Goal: Task Accomplishment & Management: Use online tool/utility

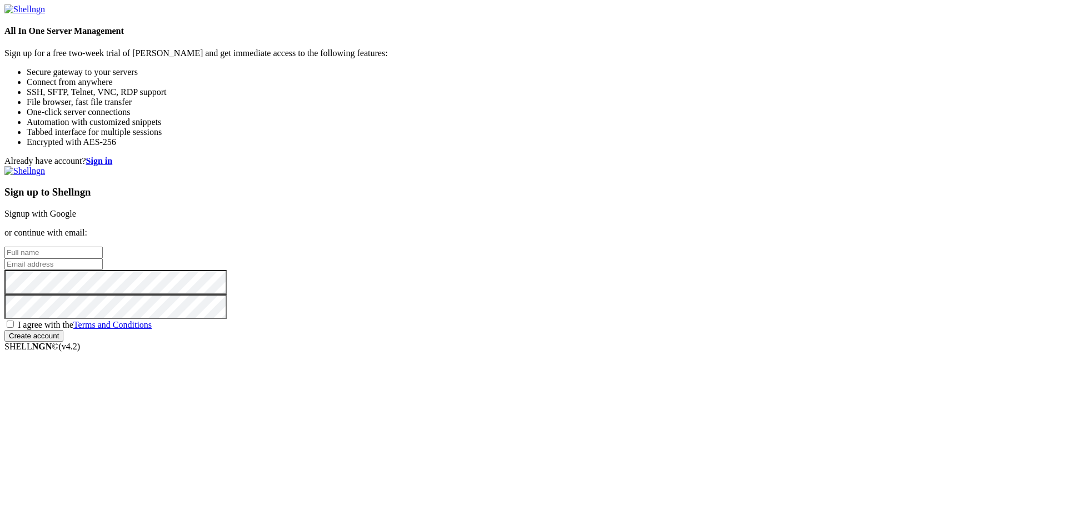
click at [103, 247] on input "text" at bounding box center [53, 253] width 98 height 12
type input "[PERSON_NAME] J"
click at [103, 259] on input "email" at bounding box center [53, 265] width 98 height 12
type input "[EMAIL_ADDRESS][DOMAIN_NAME]"
click at [152, 330] on span "I agree with the Terms and Conditions" at bounding box center [85, 324] width 134 height 9
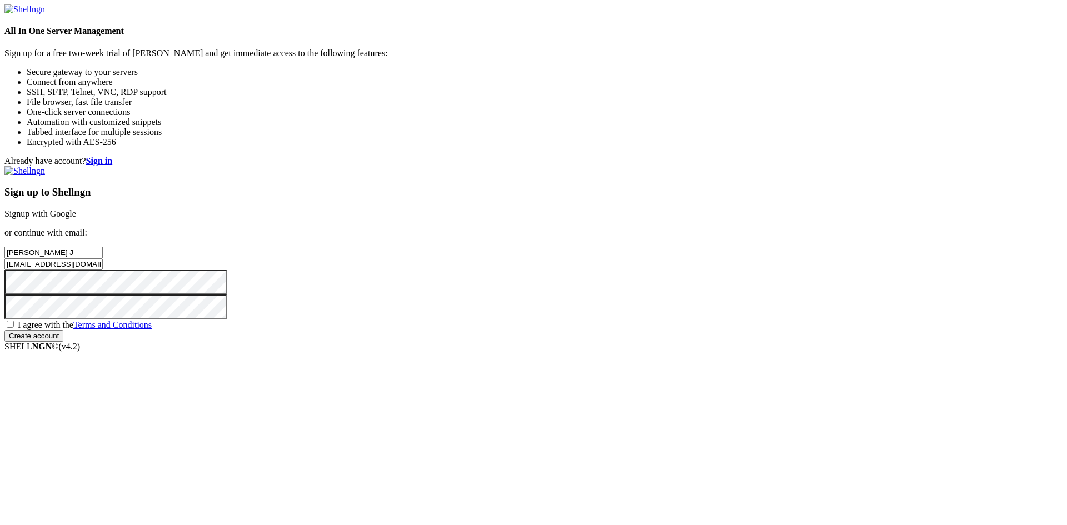
click at [14, 328] on input "I agree with the Terms and Conditions" at bounding box center [10, 324] width 7 height 7
checkbox input "true"
click at [63, 342] on input "Create account" at bounding box center [33, 336] width 59 height 12
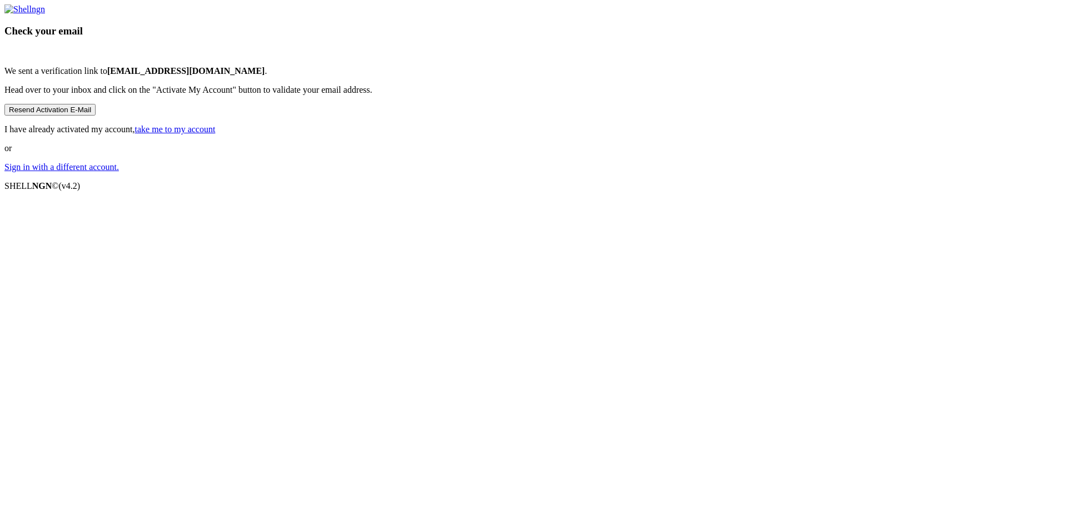
click at [96, 116] on button "Resend Activation E-Mail" at bounding box center [49, 110] width 91 height 12
click at [216, 134] on link "take me to my account" at bounding box center [175, 129] width 81 height 9
click at [119, 172] on link "Sign in with a different account." at bounding box center [61, 166] width 115 height 9
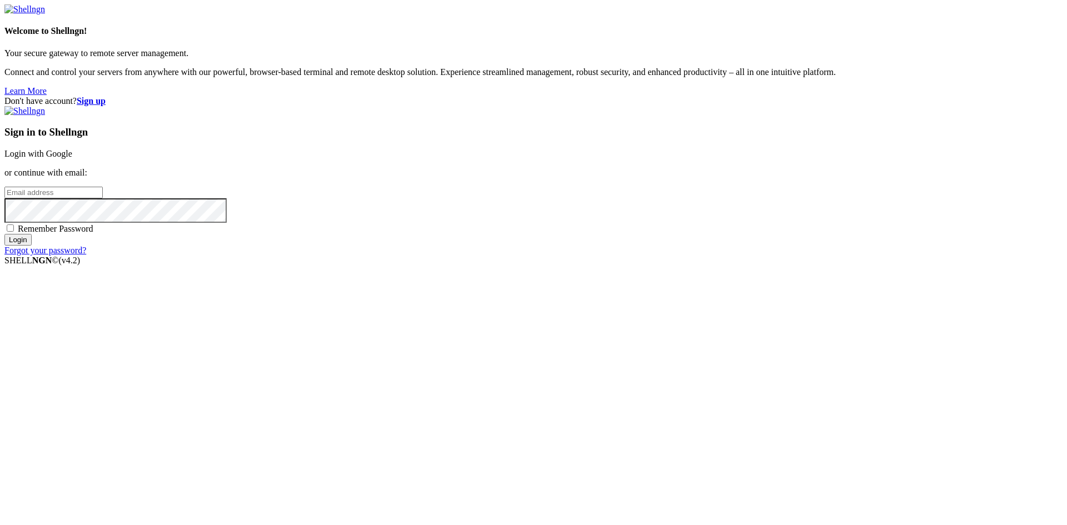
click at [103, 198] on input "email" at bounding box center [53, 193] width 98 height 12
type input "[EMAIL_ADDRESS][DOMAIN_NAME]"
click at [4, 234] on input "Login" at bounding box center [17, 240] width 27 height 12
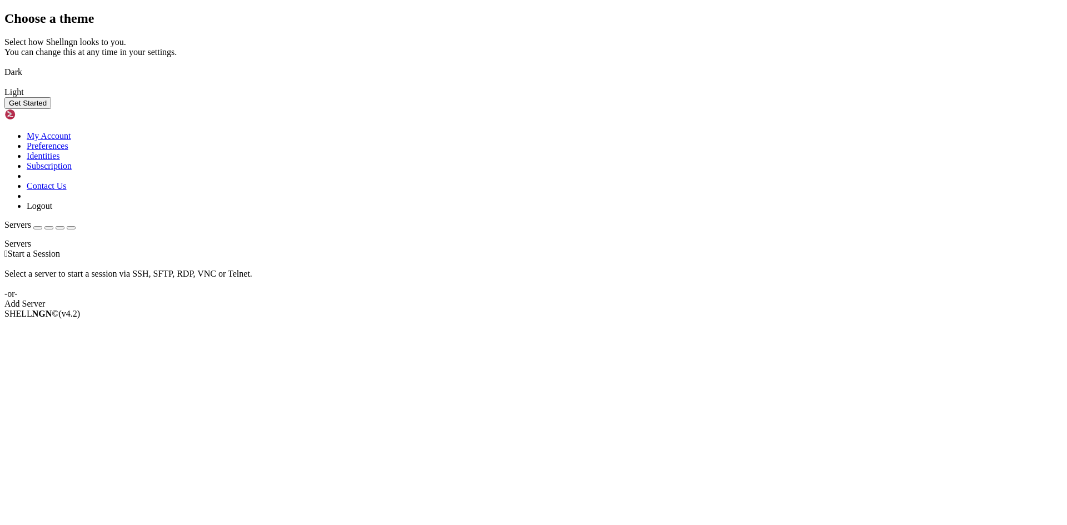
click at [51, 109] on button "Get Started" at bounding box center [27, 103] width 47 height 12
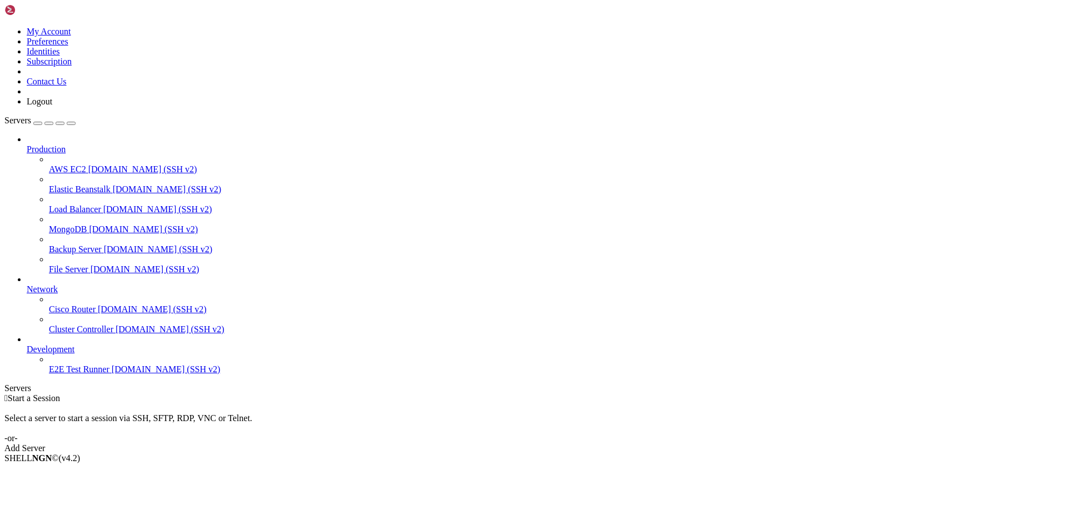
click at [620, 444] on div "Add Server" at bounding box center [533, 449] width 1059 height 10
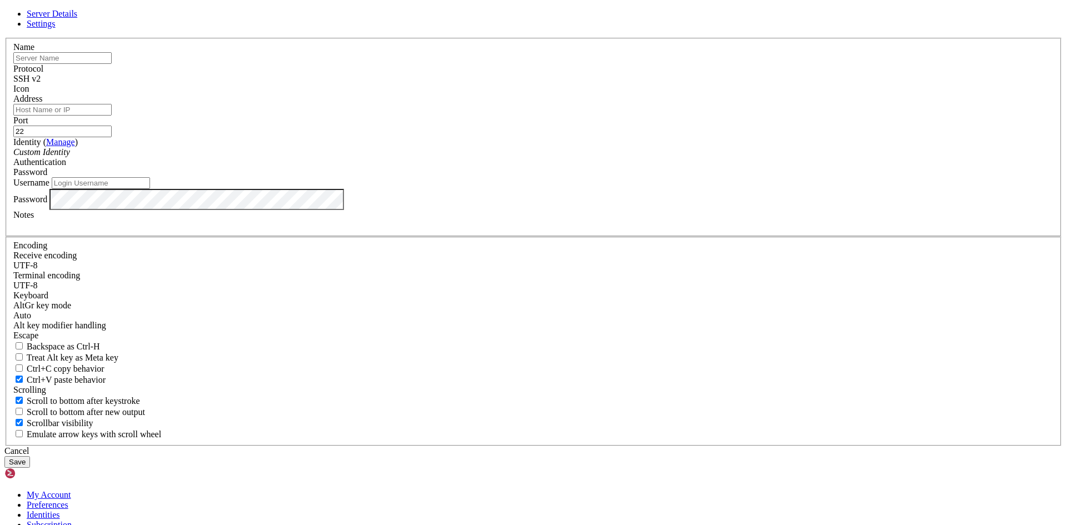
click at [112, 64] on input "text" at bounding box center [62, 58] width 98 height 12
type input "Azure_ubuntu"
click at [112, 116] on input "Address" at bounding box center [62, 110] width 98 height 12
type input "[TECHNICAL_ID]"
click at [466, 157] on div "Custom Identity" at bounding box center [533, 152] width 1041 height 10
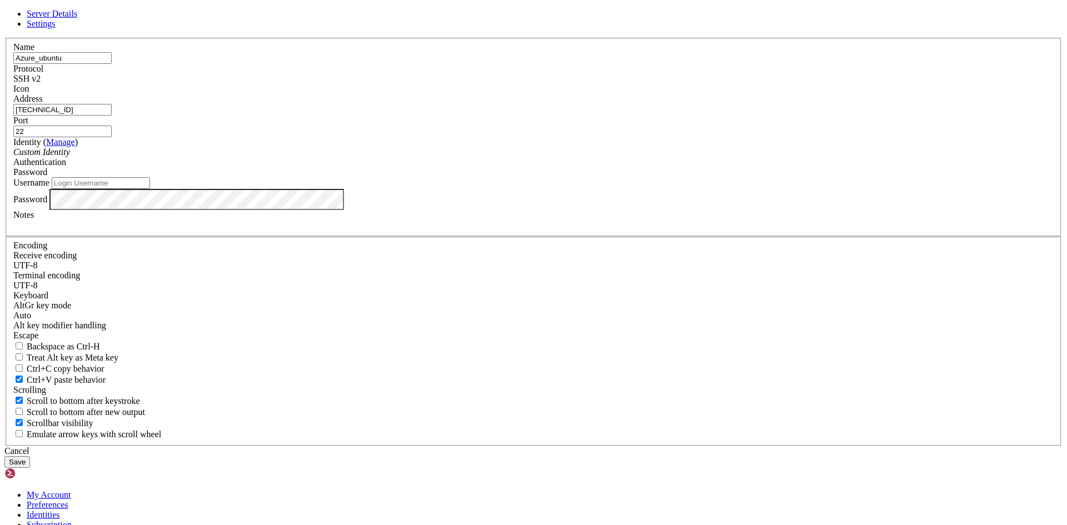
click at [633, 177] on div "Password" at bounding box center [533, 172] width 1041 height 10
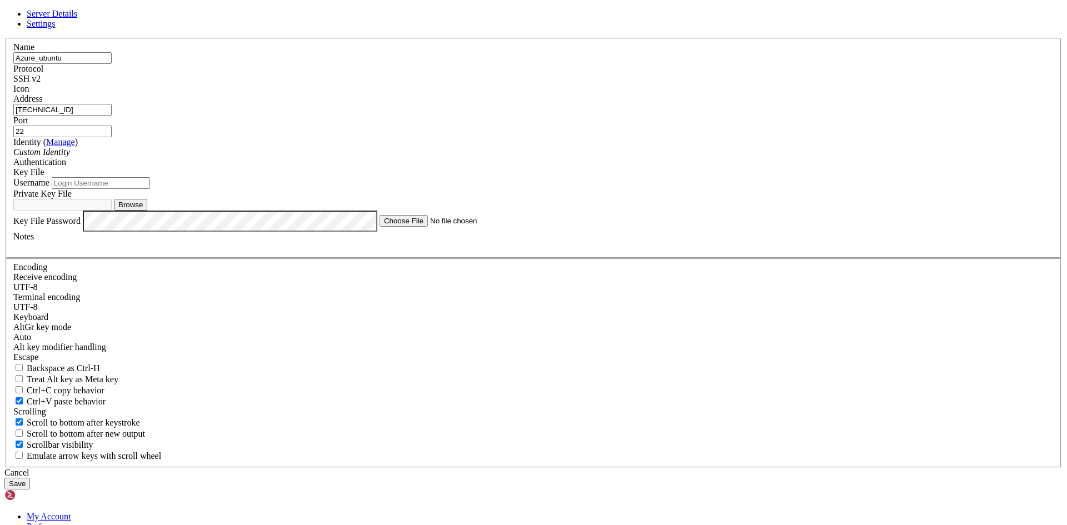
click at [150, 189] on input "Username" at bounding box center [101, 183] width 98 height 12
click at [147, 211] on button "Browse" at bounding box center [130, 205] width 33 height 12
type input "azure-ubuntu.ppk"
click at [150, 189] on input "Username" at bounding box center [101, 183] width 98 height 12
type input "azureuser"
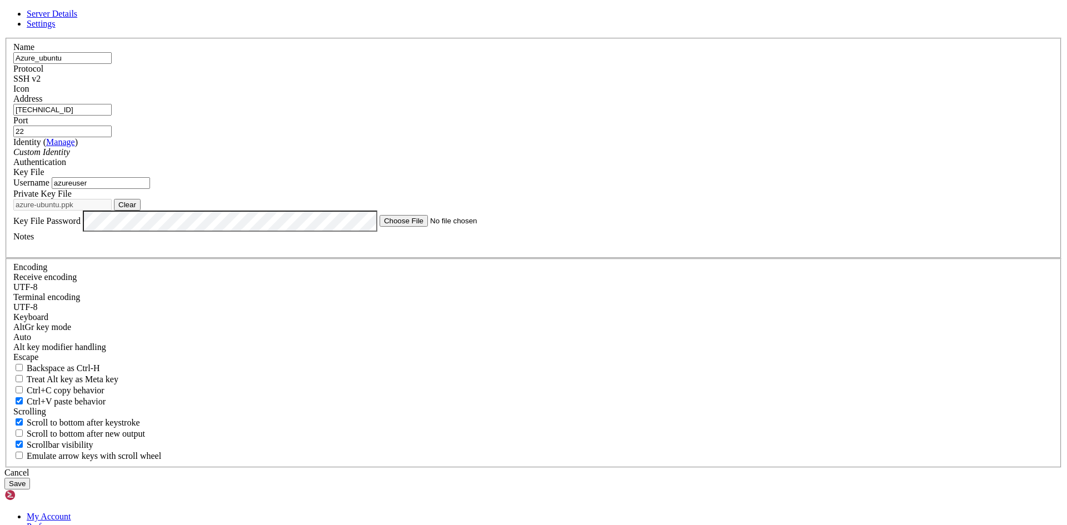
click at [30, 478] on button "Save" at bounding box center [17, 484] width 26 height 12
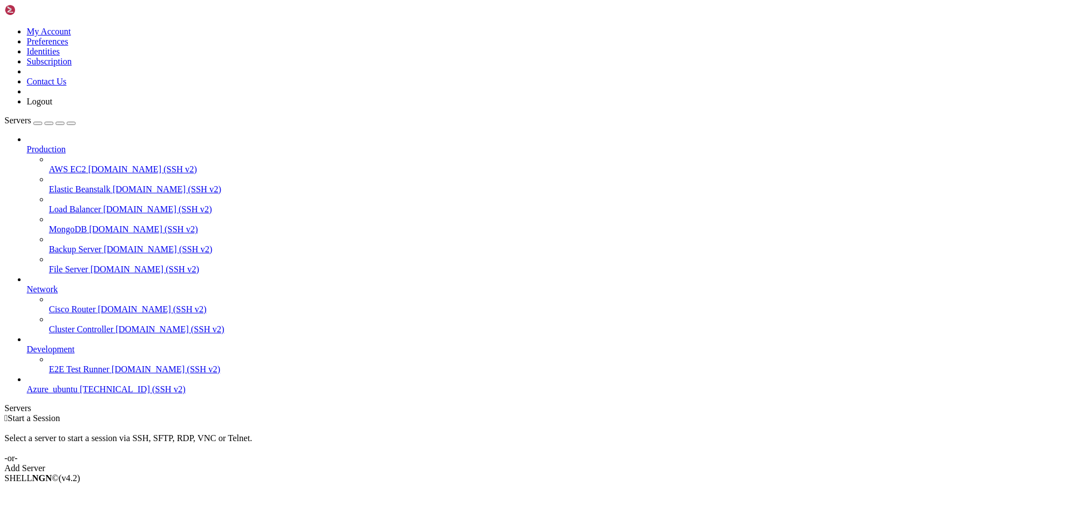
click at [80, 394] on span "[TECHNICAL_ID] (SSH v2)" at bounding box center [133, 389] width 106 height 9
click at [128, 493] on li "Connect" at bounding box center [77, 498] width 101 height 10
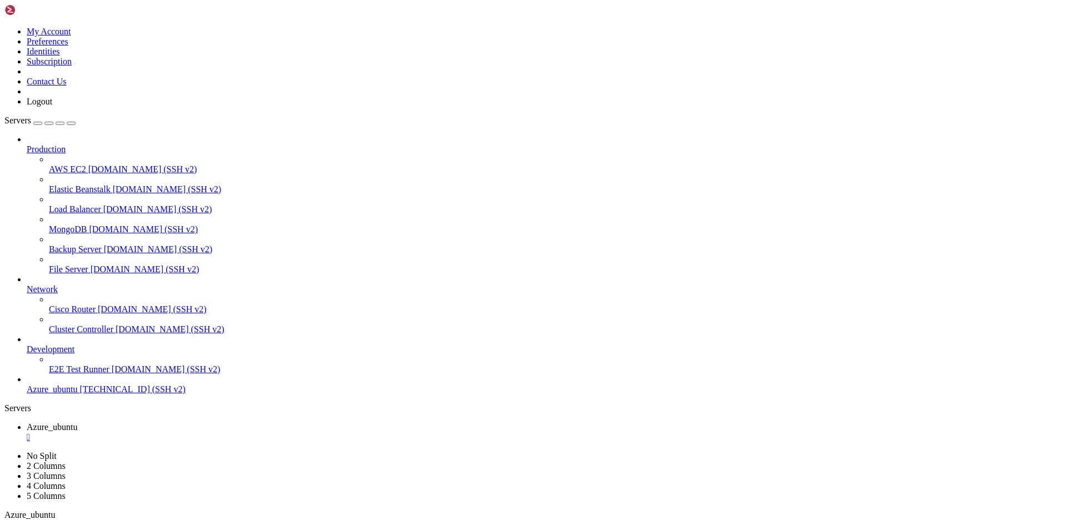
click at [4, 27] on icon at bounding box center [4, 27] width 0 height 0
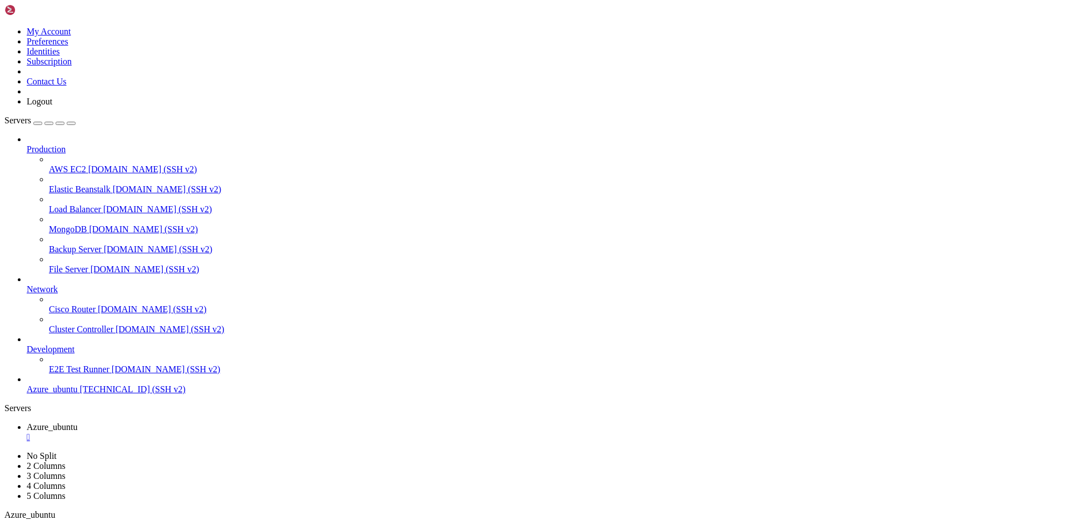
click at [4, 451] on link at bounding box center [4, 451] width 0 height 0
click at [66, 461] on link "2 Columns" at bounding box center [46, 465] width 39 height 9
click at [4, 451] on icon at bounding box center [4, 451] width 0 height 0
click at [57, 451] on link "No Split" at bounding box center [42, 455] width 30 height 9
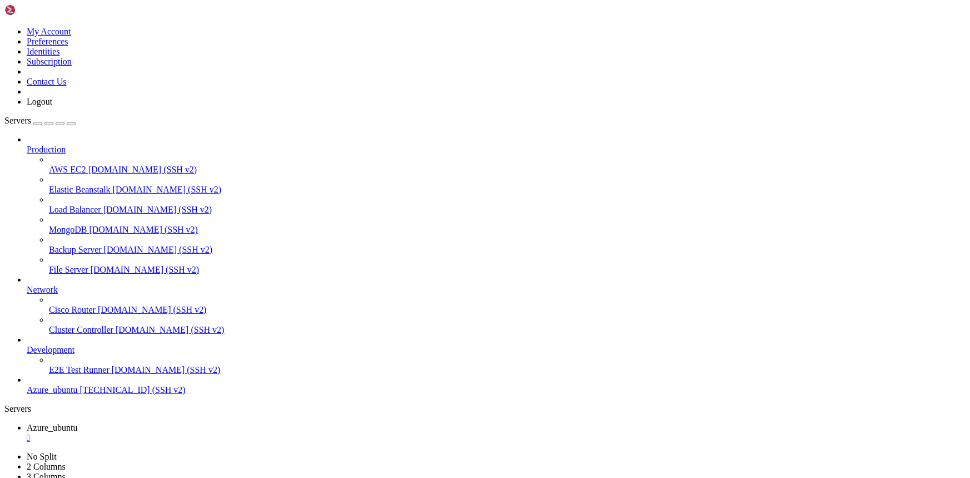
drag, startPoint x: 1062, startPoint y: 619, endPoint x: 322, endPoint y: 897, distance: 790.3
click at [71, 123] on icon "button" at bounding box center [71, 123] width 0 height 0
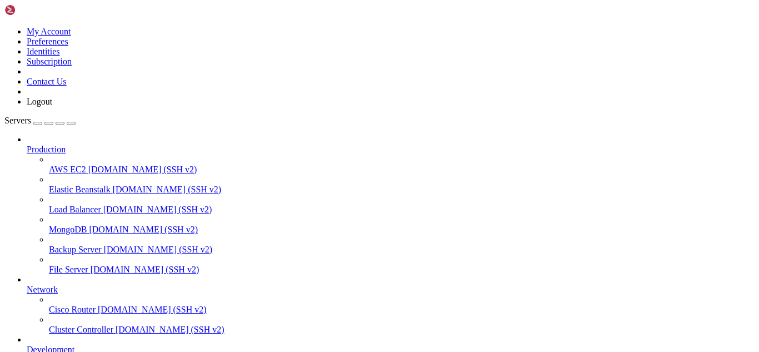
scroll to position [159, 0]
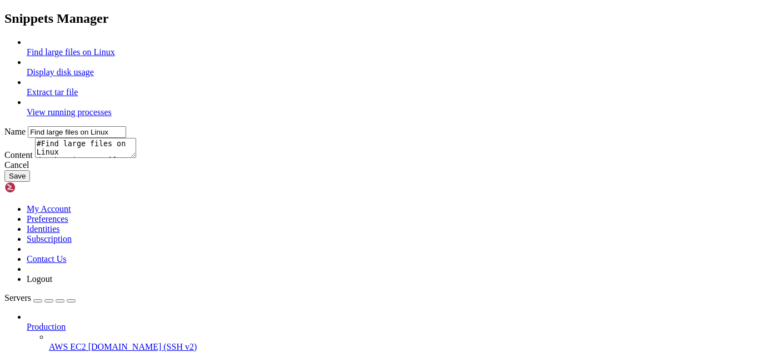
click at [94, 77] on link "Display disk usage" at bounding box center [60, 71] width 67 height 9
type input "Display disk usage"
type textarea "df -h -t"
click at [78, 97] on link "Extract tar file" at bounding box center [52, 91] width 51 height 9
type input "Extract tar file"
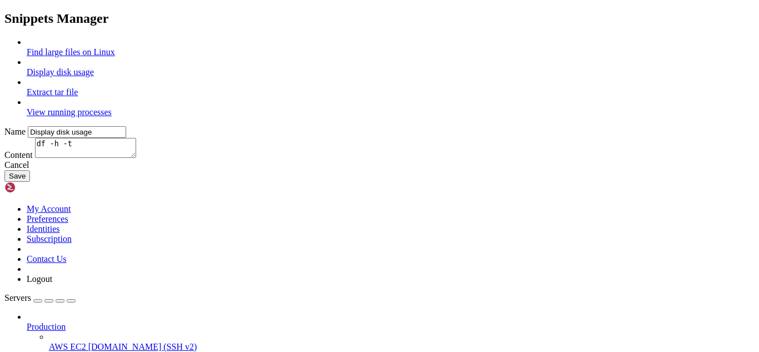
type textarea "#Append the file name to extract tar xvf"
click at [112, 117] on link "View running processes" at bounding box center [69, 111] width 85 height 9
type input "View running processes"
type textarea "#View current running processes in a tree structure ps -efH | more"
click at [281, 87] on div at bounding box center [391, 82] width 728 height 10
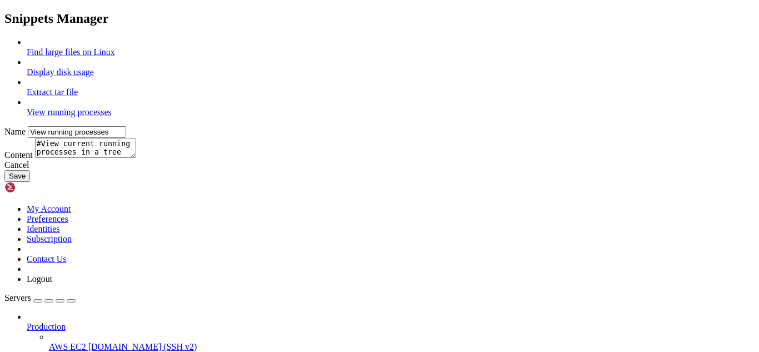
type input "Extract tar file"
type textarea "#Append the file name to extract tar xvf"
click at [112, 117] on link "View running processes" at bounding box center [69, 111] width 85 height 9
type input "View running processes"
type textarea "#View current running processes in a tree structure ps -efH | more"
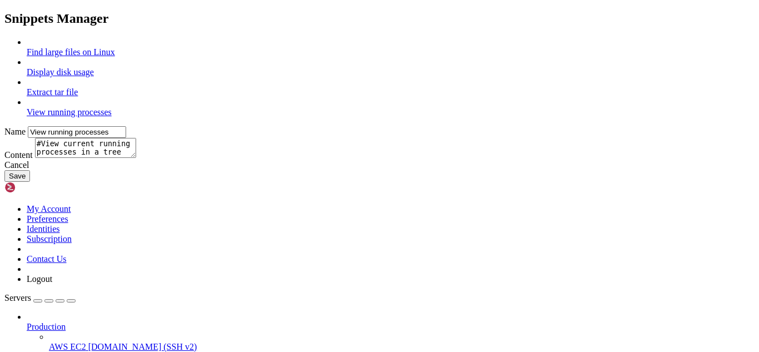
click at [30, 182] on button "Save" at bounding box center [17, 176] width 26 height 12
type input "Find large files on Linux"
type textarea "#Find large files on Linux du -h /*| grep "^[0-9.]*M" | sort -n"
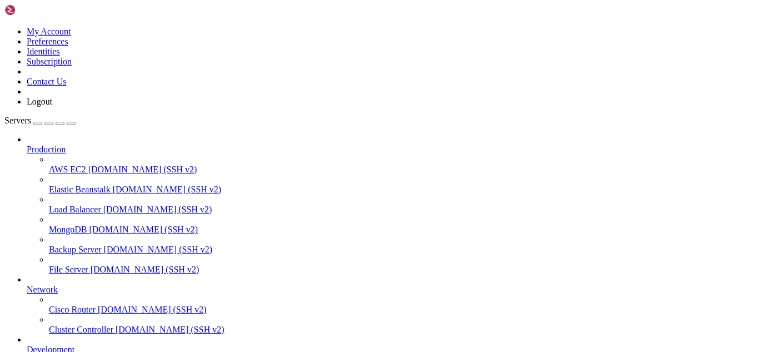
drag, startPoint x: 685, startPoint y: 346, endPoint x: 724, endPoint y: 345, distance: 39.5
drag, startPoint x: 707, startPoint y: 347, endPoint x: 690, endPoint y: 348, distance: 16.7
drag, startPoint x: 672, startPoint y: 347, endPoint x: 711, endPoint y: 348, distance: 39.5
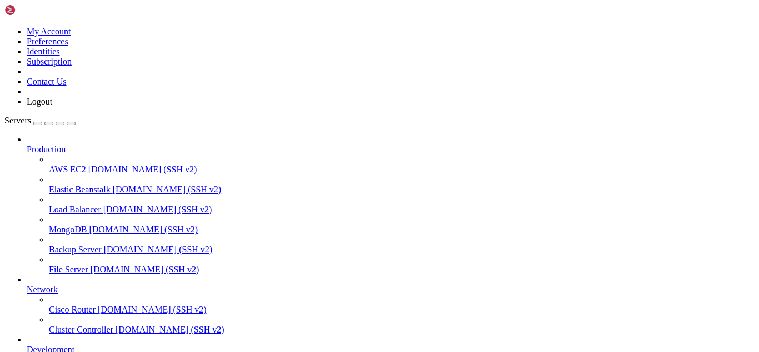
copy span "[TECHNICAL_ID]"
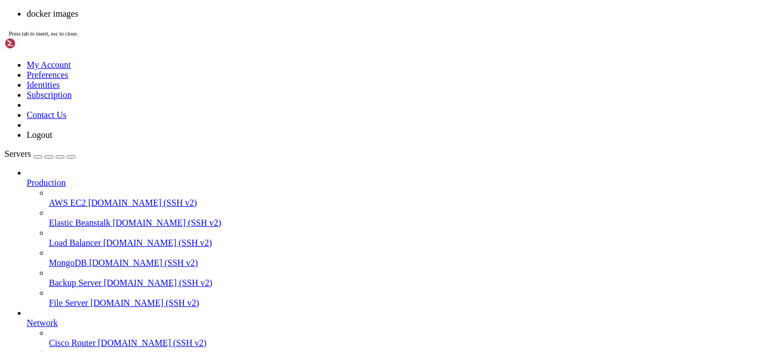
scroll to position [893, 0]
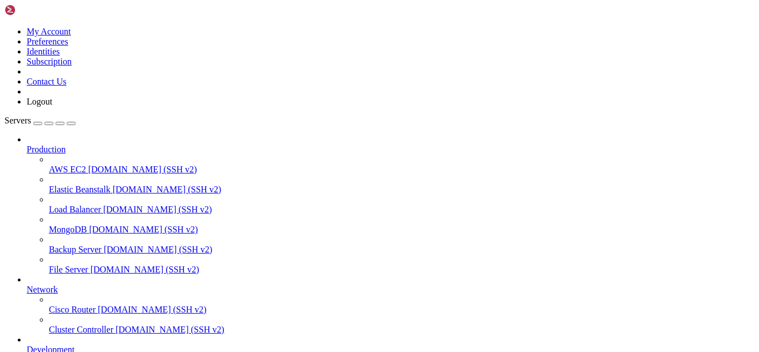
drag, startPoint x: 142, startPoint y: 841, endPoint x: 65, endPoint y: 835, distance: 77.5
drag, startPoint x: 80, startPoint y: 862, endPoint x: 11, endPoint y: 863, distance: 69.0
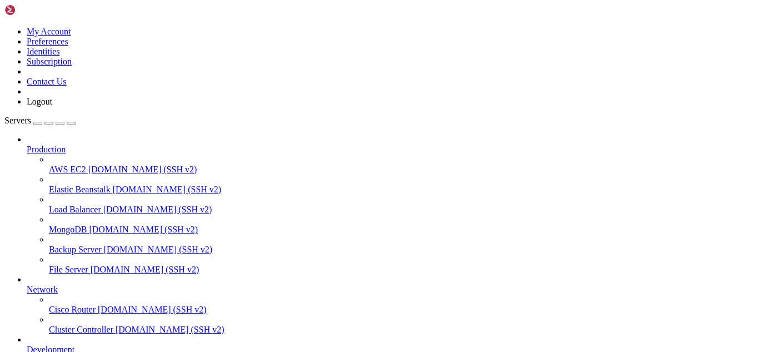
copy span "79a0b16186c7"
drag, startPoint x: 102, startPoint y: 815, endPoint x: 119, endPoint y: 814, distance: 17.2
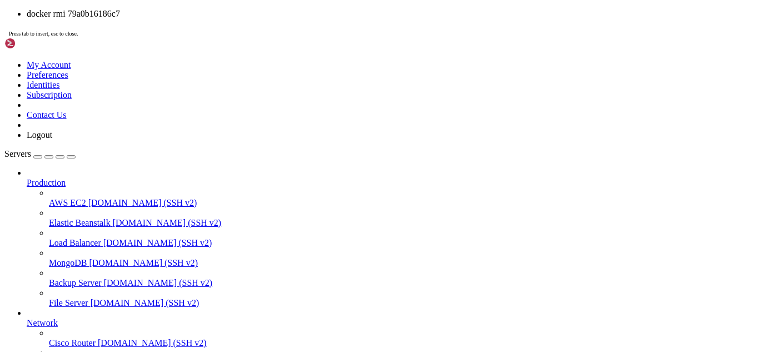
drag, startPoint x: 98, startPoint y: 848, endPoint x: 171, endPoint y: 846, distance: 73.4
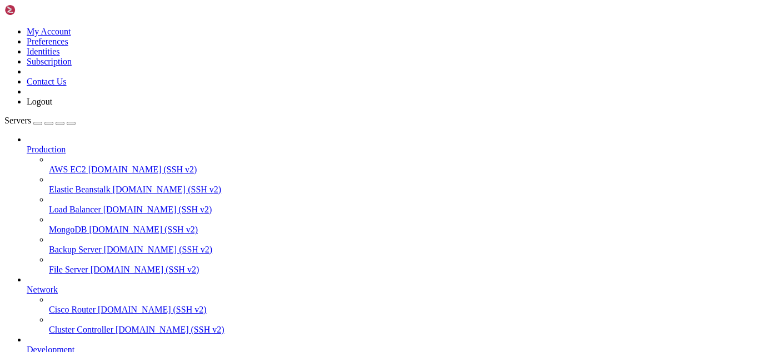
copy span "e472859760d6"
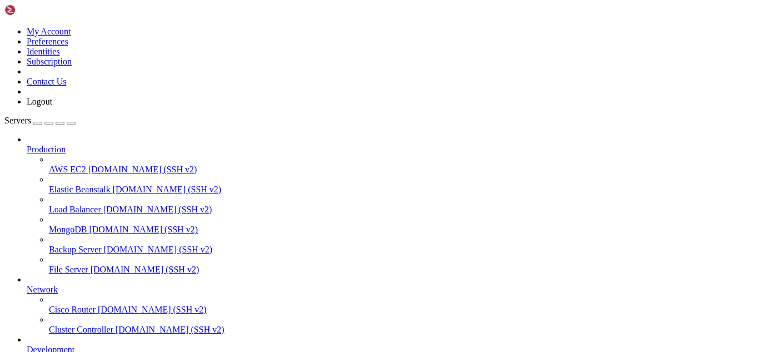
scroll to position [2055, 0]
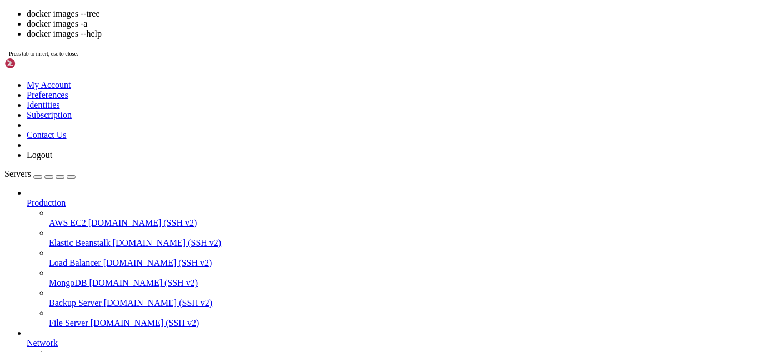
scroll to position [294, 0]
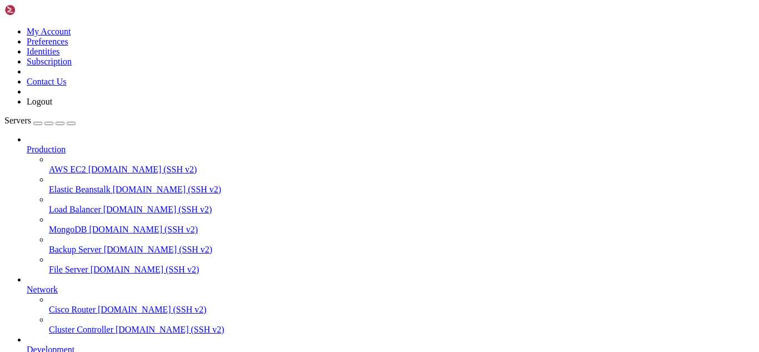
drag, startPoint x: 168, startPoint y: 900, endPoint x: 11, endPoint y: 899, distance: 156.8
drag, startPoint x: 23, startPoint y: 899, endPoint x: 570, endPoint y: 905, distance: 546.5
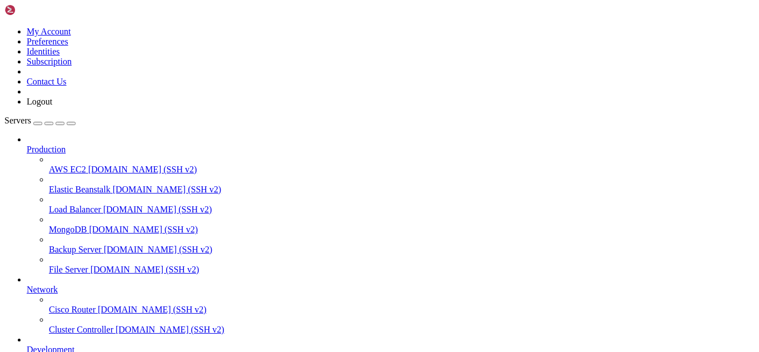
drag, startPoint x: 669, startPoint y: 347, endPoint x: 711, endPoint y: 342, distance: 41.9
copy span "[TECHNICAL_ID]"
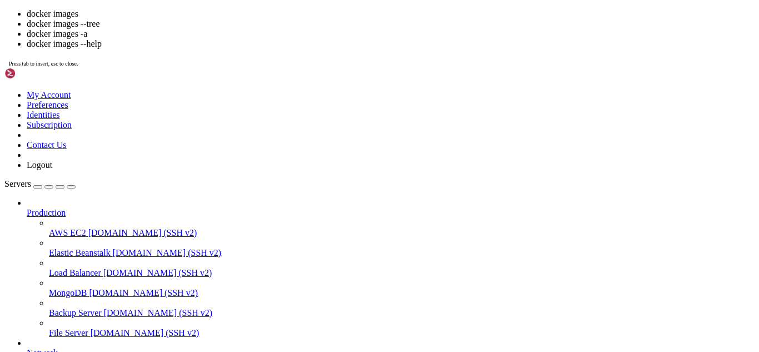
scroll to position [795, 0]
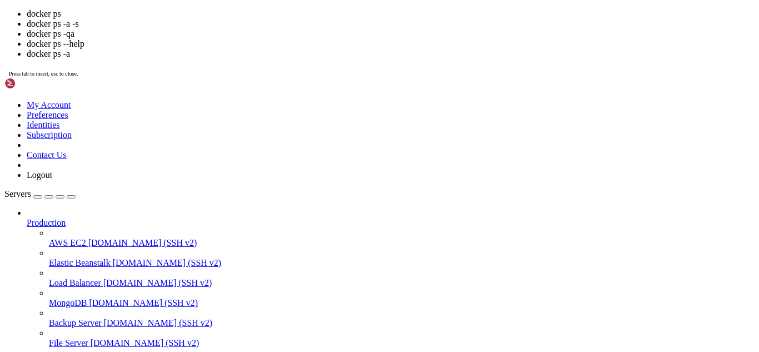
scroll to position [110, 0]
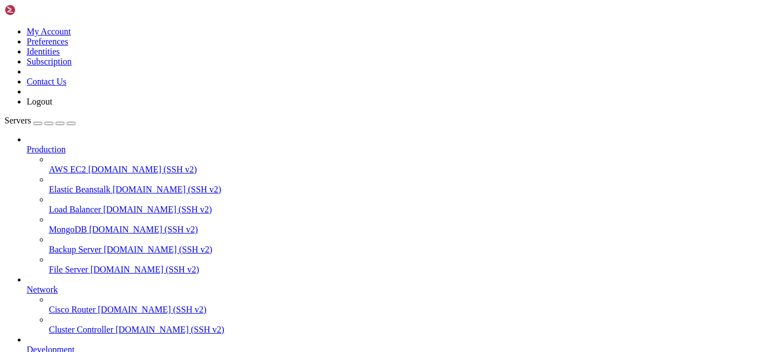
drag, startPoint x: 161, startPoint y: 903, endPoint x: 295, endPoint y: 919, distance: 134.3
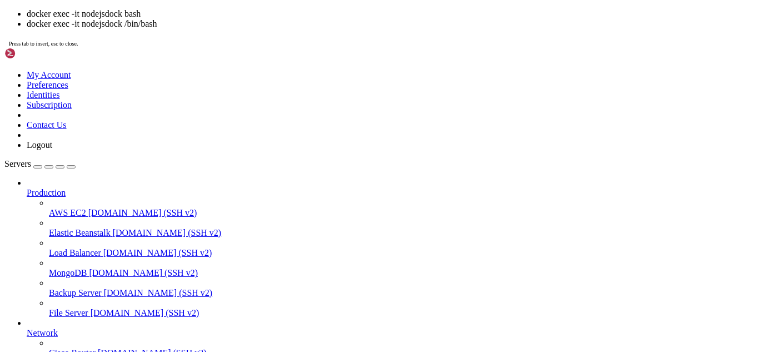
drag, startPoint x: 80, startPoint y: 928, endPoint x: 9, endPoint y: 930, distance: 70.1
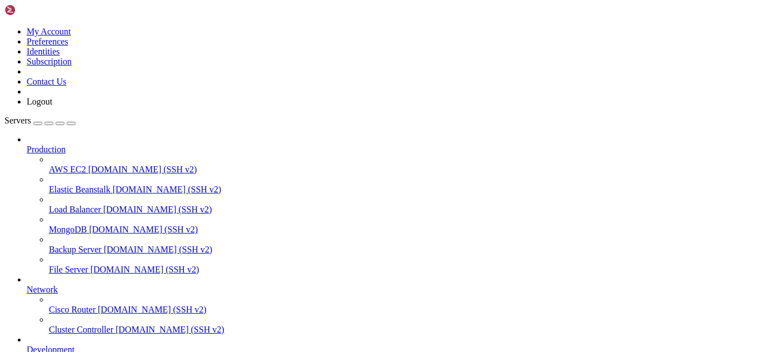
drag, startPoint x: 35, startPoint y: 888, endPoint x: 284, endPoint y: 916, distance: 250.6
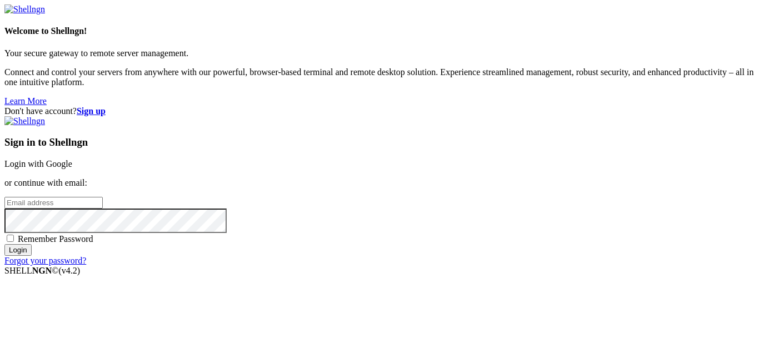
click at [103, 197] on input "email" at bounding box center [53, 203] width 98 height 12
type input "[EMAIL_ADDRESS][DOMAIN_NAME]"
click at [4, 244] on input "Login" at bounding box center [17, 250] width 27 height 12
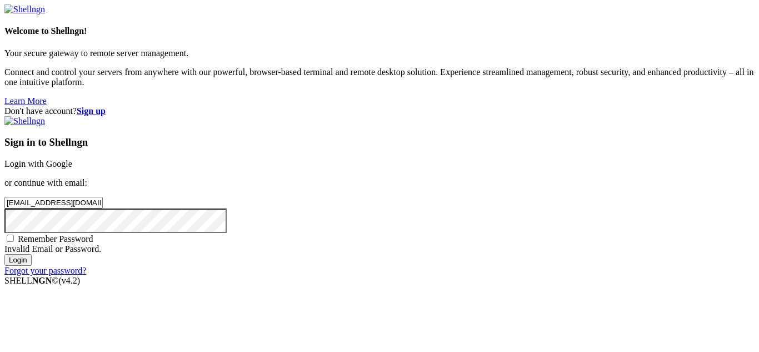
click at [93, 234] on span "Remember Password" at bounding box center [56, 238] width 76 height 9
click at [14, 235] on input "Remember Password" at bounding box center [10, 238] width 7 height 7
checkbox input "true"
drag, startPoint x: 428, startPoint y: 159, endPoint x: 461, endPoint y: 167, distance: 34.9
click at [103, 197] on input "[EMAIL_ADDRESS][DOMAIN_NAME]" at bounding box center [53, 203] width 98 height 12
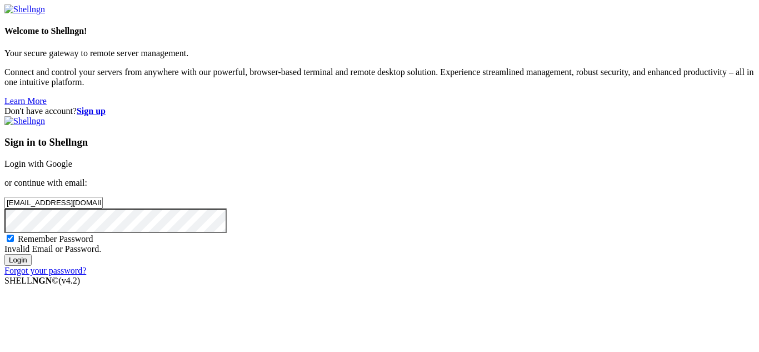
type input "[EMAIL_ADDRESS][DOMAIN_NAME]"
click at [32, 266] on input "Login" at bounding box center [17, 260] width 27 height 12
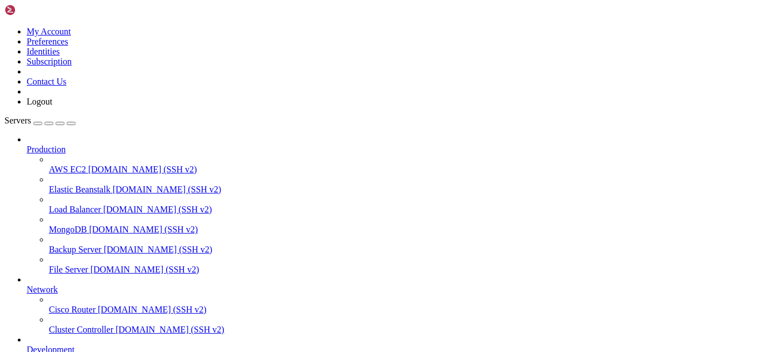
scroll to position [97, 0]
click at [71, 123] on icon "button" at bounding box center [71, 123] width 0 height 0
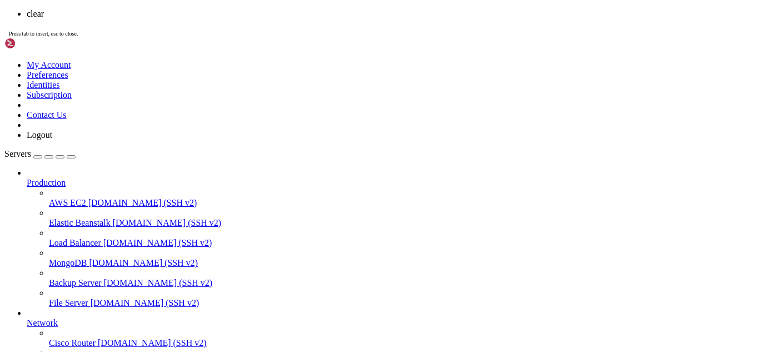
scroll to position [0, 0]
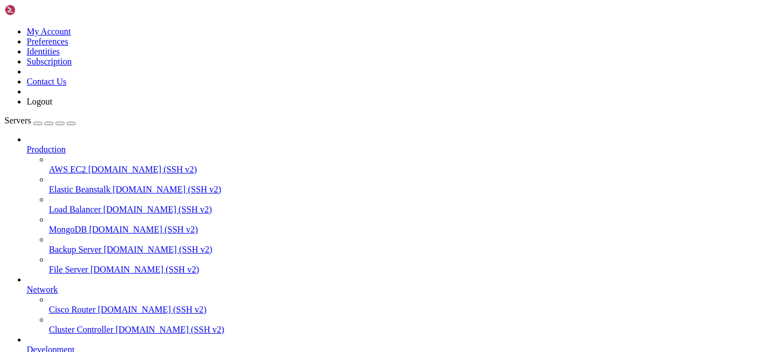
click at [27, 145] on icon at bounding box center [27, 145] width 0 height 0
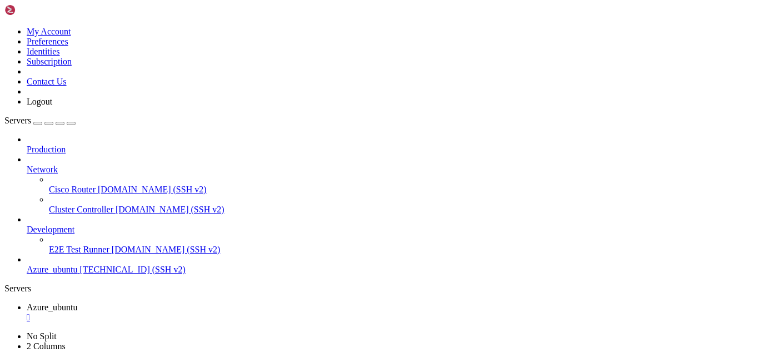
click at [126, 155] on div at bounding box center [391, 160] width 728 height 10
click at [27, 165] on icon at bounding box center [27, 165] width 0 height 0
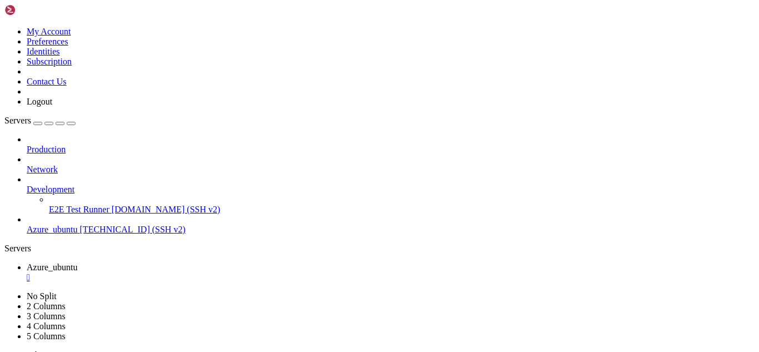
click at [27, 185] on icon at bounding box center [27, 185] width 0 height 0
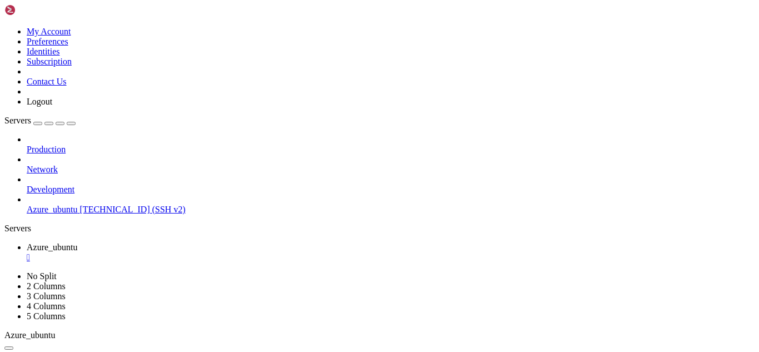
click at [84, 205] on span "[TECHNICAL_ID] (SSH v2)" at bounding box center [133, 209] width 106 height 9
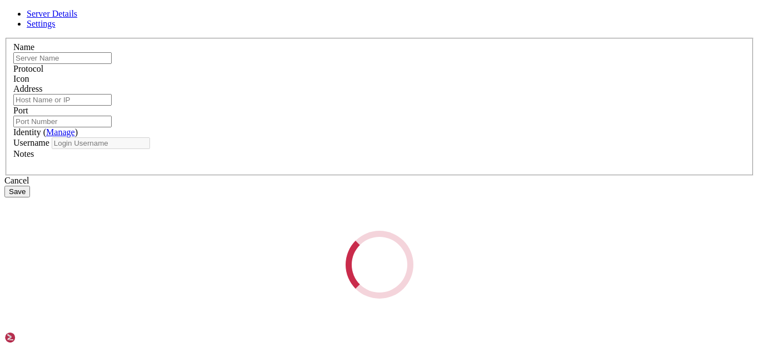
type input "Azure_ubuntu"
type input "[TECHNICAL_ID]"
type input "22"
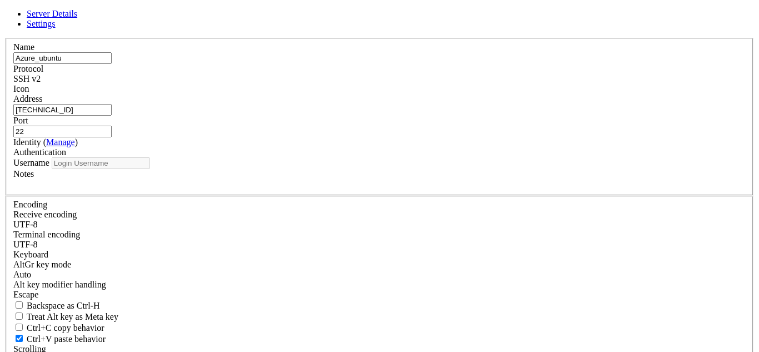
type input "azureuser"
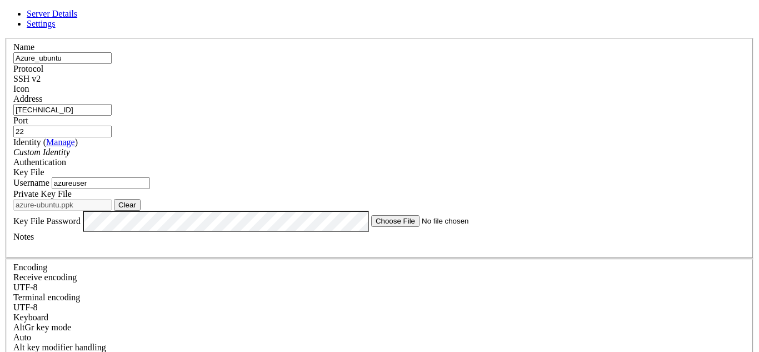
click at [56, 26] on span "Settings" at bounding box center [41, 23] width 29 height 9
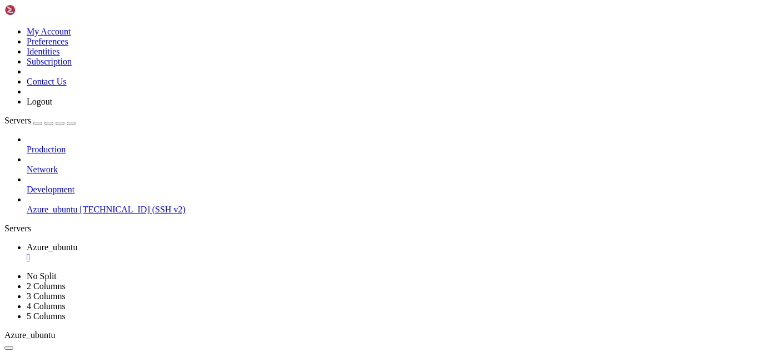
drag, startPoint x: 69, startPoint y: 37, endPoint x: 72, endPoint y: 32, distance: 5.7
click at [38, 123] on div "button" at bounding box center [38, 123] width 0 height 0
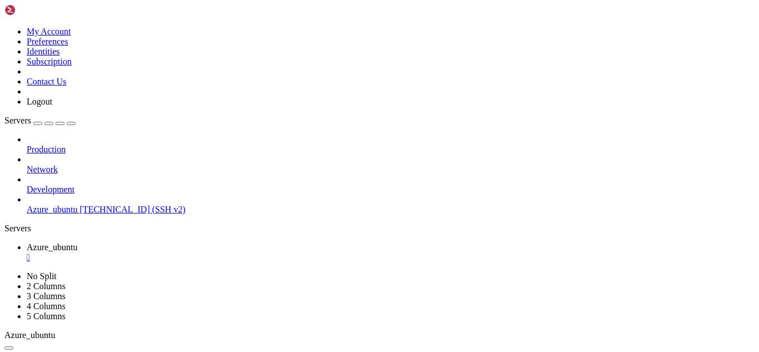
click at [66, 145] on span "Production" at bounding box center [46, 149] width 39 height 9
click at [27, 145] on icon at bounding box center [27, 145] width 0 height 0
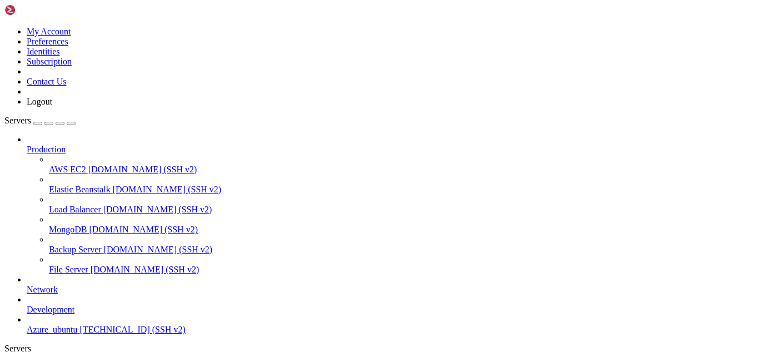
click at [86, 165] on span "AWS EC2" at bounding box center [67, 169] width 37 height 9
click at [27, 145] on icon at bounding box center [27, 145] width 0 height 0
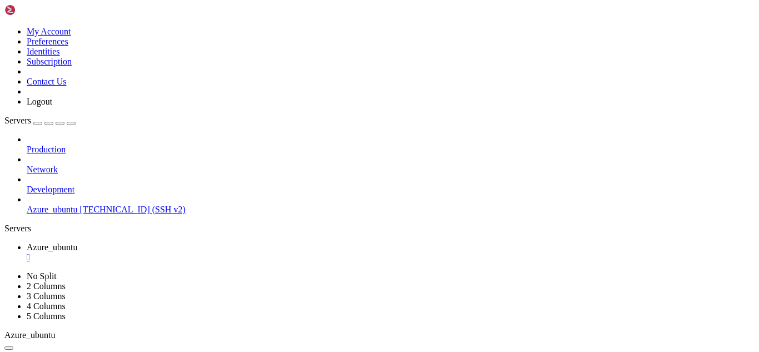
click at [65, 205] on span "Azure_ubuntu" at bounding box center [52, 209] width 51 height 9
click at [4, 271] on icon at bounding box center [4, 271] width 0 height 0
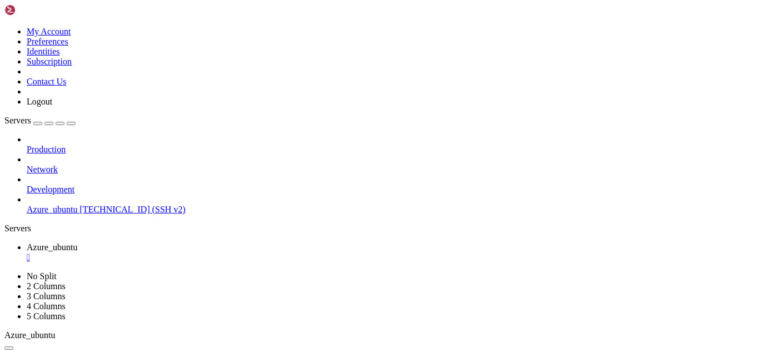
click at [57, 271] on link "No Split" at bounding box center [42, 275] width 30 height 9
click at [71, 123] on icon "button" at bounding box center [71, 123] width 0 height 0
